Goal: Task Accomplishment & Management: Manage account settings

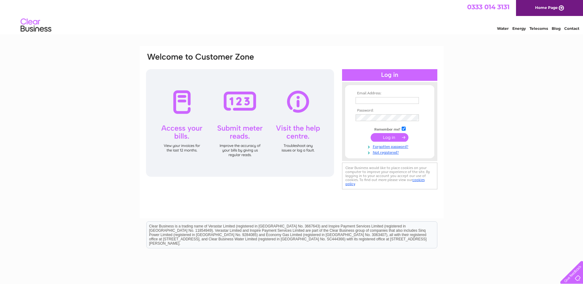
type input "peteradair1@hotmail.co.uk"
click at [382, 138] on input "submit" at bounding box center [390, 137] width 38 height 9
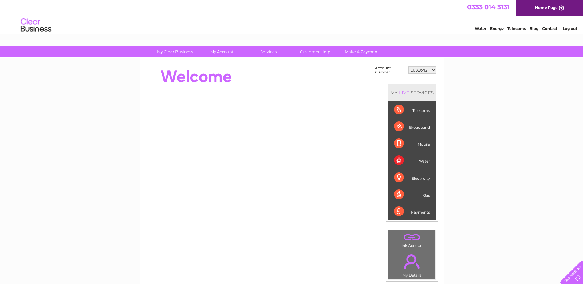
click at [430, 69] on select "1082642 30324115" at bounding box center [423, 69] width 28 height 7
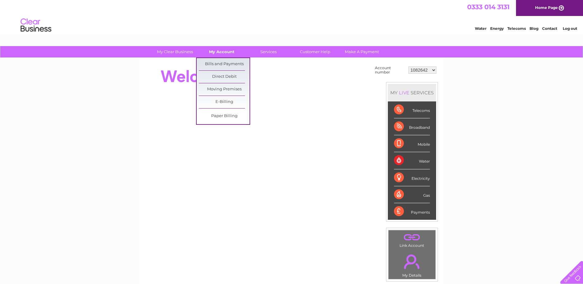
click at [218, 51] on link "My Account" at bounding box center [221, 51] width 51 height 11
click at [221, 65] on link "Bills and Payments" at bounding box center [224, 64] width 51 height 12
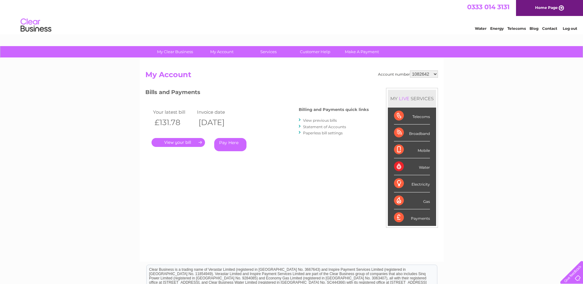
click at [435, 74] on select "1082642 30324115" at bounding box center [424, 73] width 28 height 7
select select "30324115"
click at [410, 70] on select "1082642 30324115" at bounding box center [424, 73] width 28 height 7
